Goal: Task Accomplishment & Management: Manage account settings

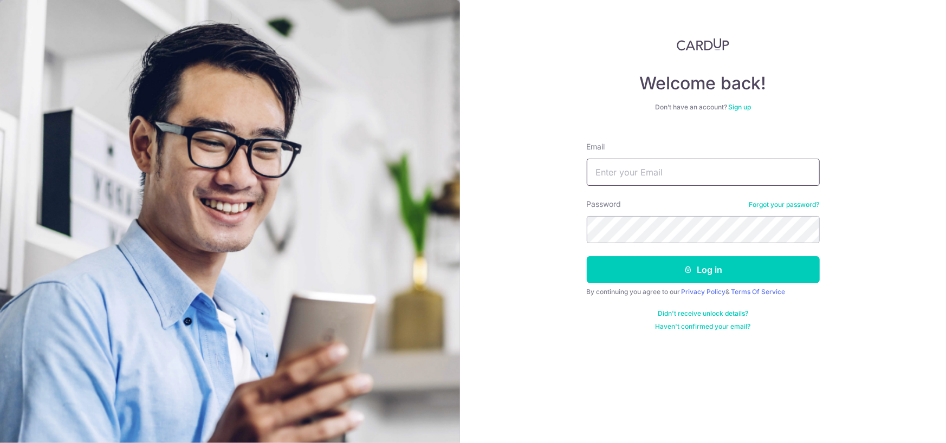
click at [629, 172] on input "Email" at bounding box center [703, 172] width 233 height 27
type input "[EMAIL_ADDRESS][DOMAIN_NAME]"
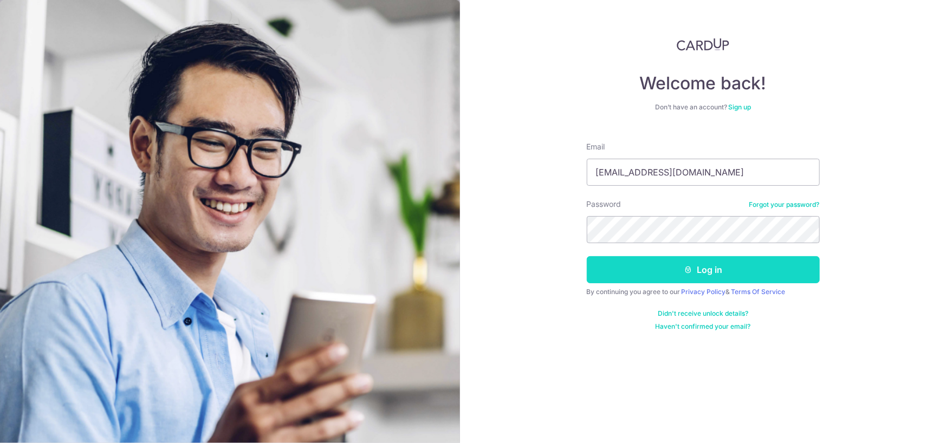
click at [640, 262] on button "Log in" at bounding box center [703, 269] width 233 height 27
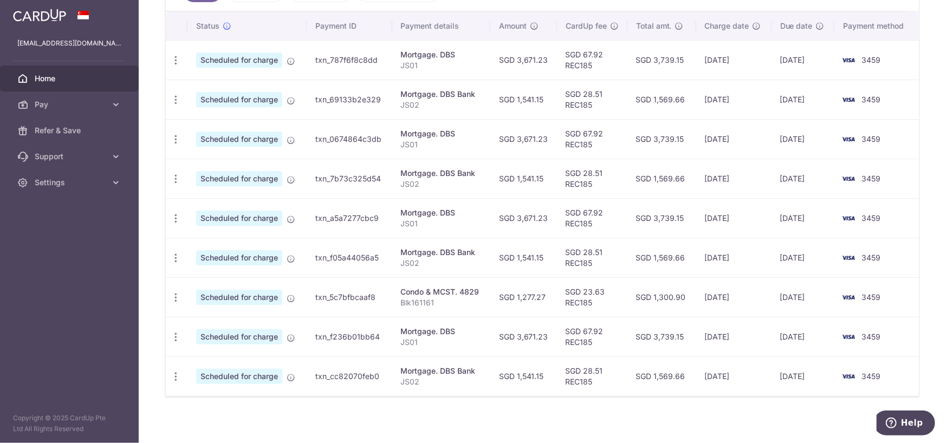
scroll to position [327, 0]
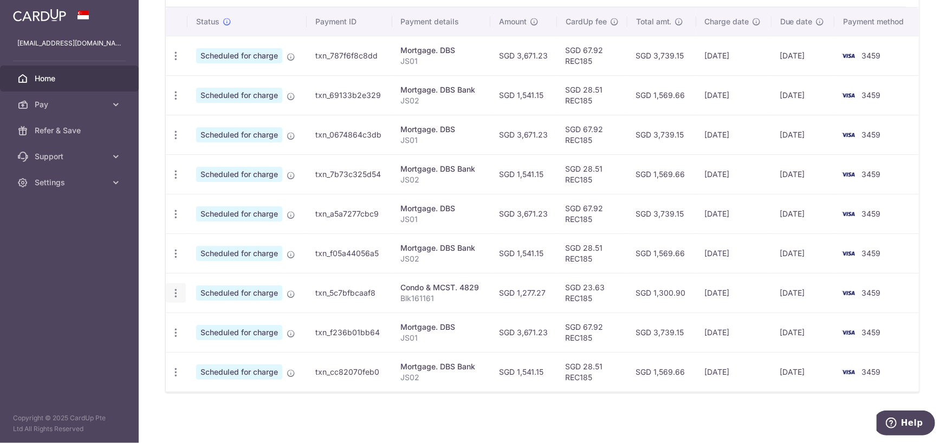
click at [176, 294] on icon "button" at bounding box center [175, 293] width 11 height 11
click at [197, 320] on span "Update payment" at bounding box center [234, 323] width 74 height 13
radio input "true"
type input "1,277.27"
type input "01/01/2026"
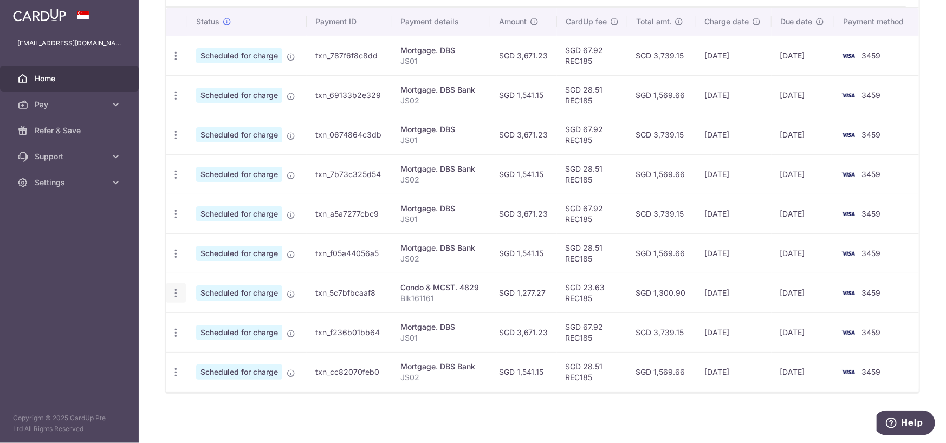
type input "Blk161161"
type input "REC185"
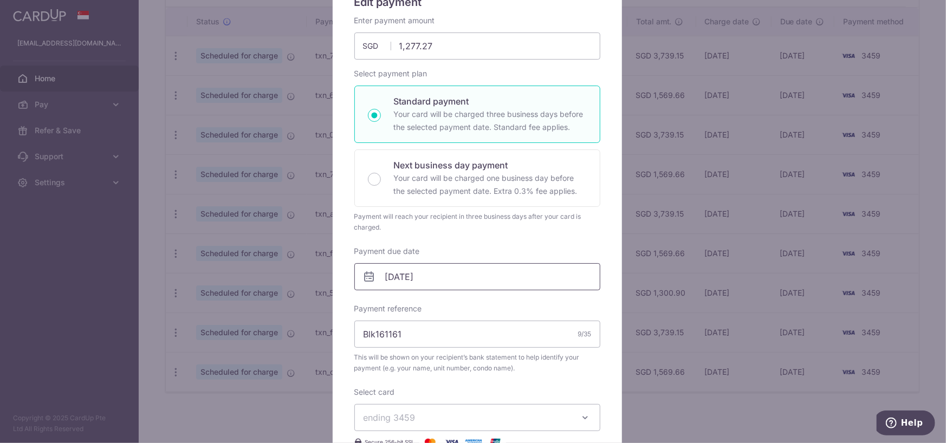
scroll to position [108, 0]
click at [362, 281] on input "01/01/2026" at bounding box center [477, 275] width 246 height 27
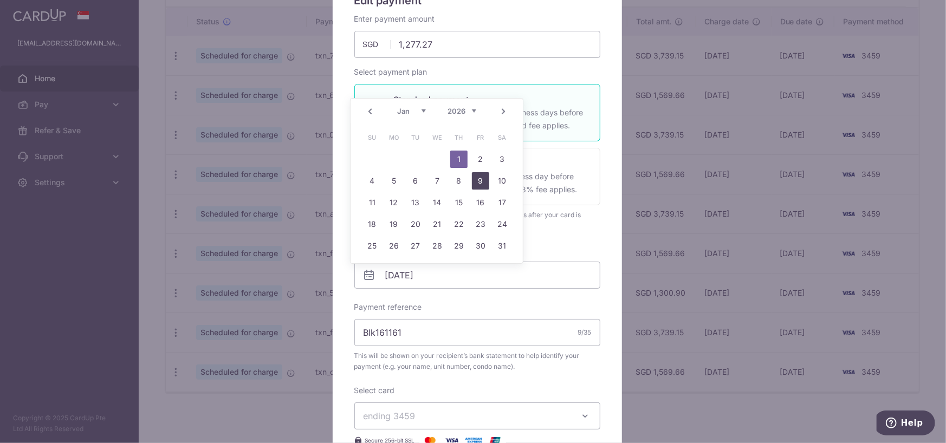
click at [476, 182] on link "9" at bounding box center [480, 180] width 17 height 17
type input "[DATE]"
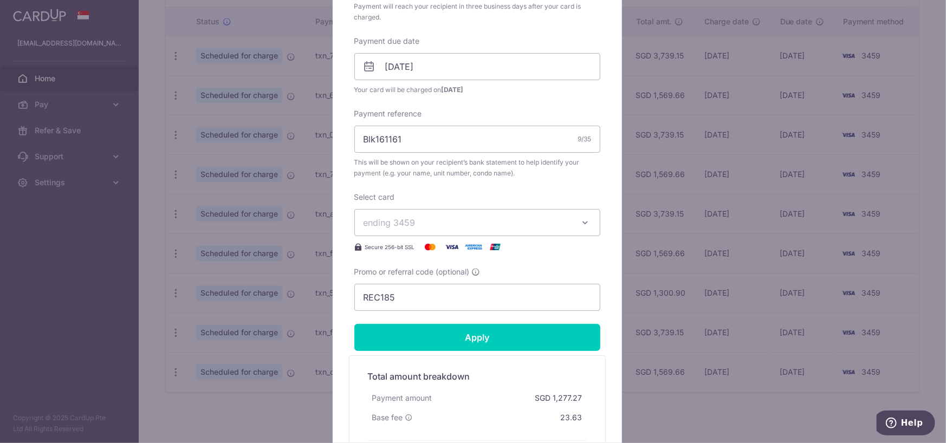
scroll to position [325, 0]
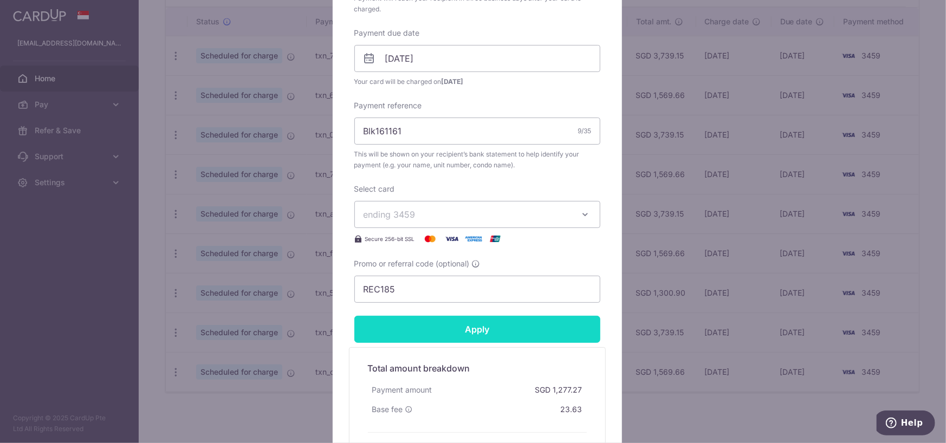
click at [535, 335] on input "Apply" at bounding box center [477, 329] width 246 height 27
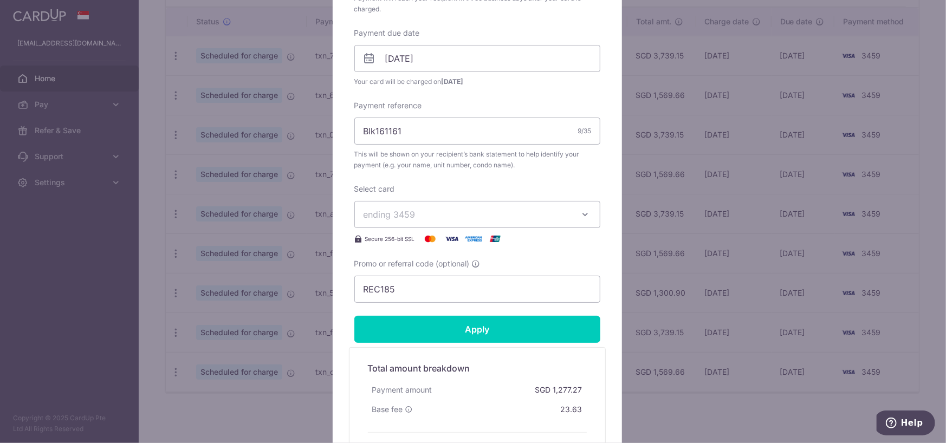
type input "Successfully Applied"
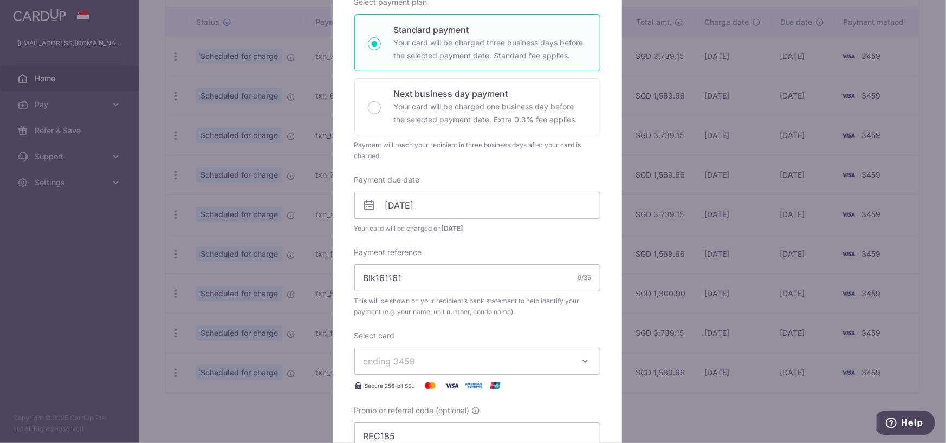
scroll to position [0, 0]
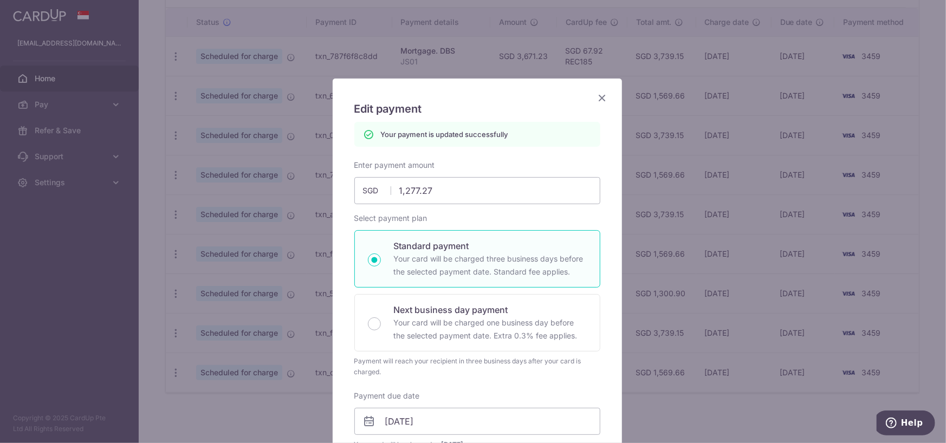
click at [598, 98] on icon "Close" at bounding box center [602, 98] width 13 height 14
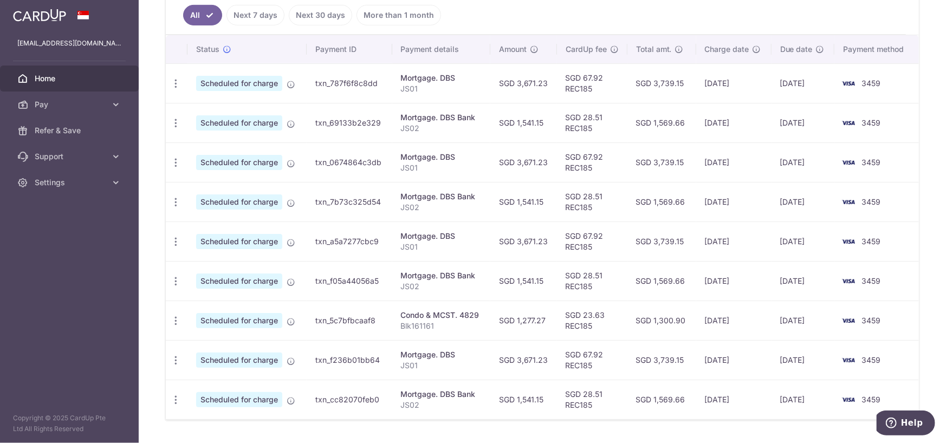
scroll to position [327, 0]
